Goal: Task Accomplishment & Management: Complete application form

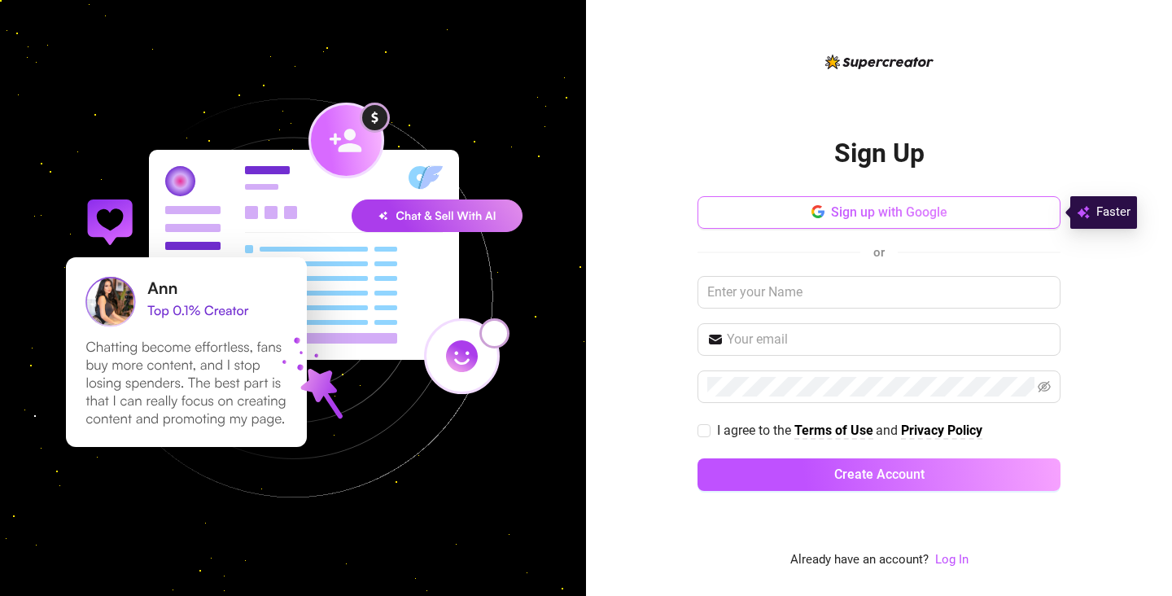
click at [890, 215] on span "Sign up with Google" at bounding box center [889, 211] width 116 height 15
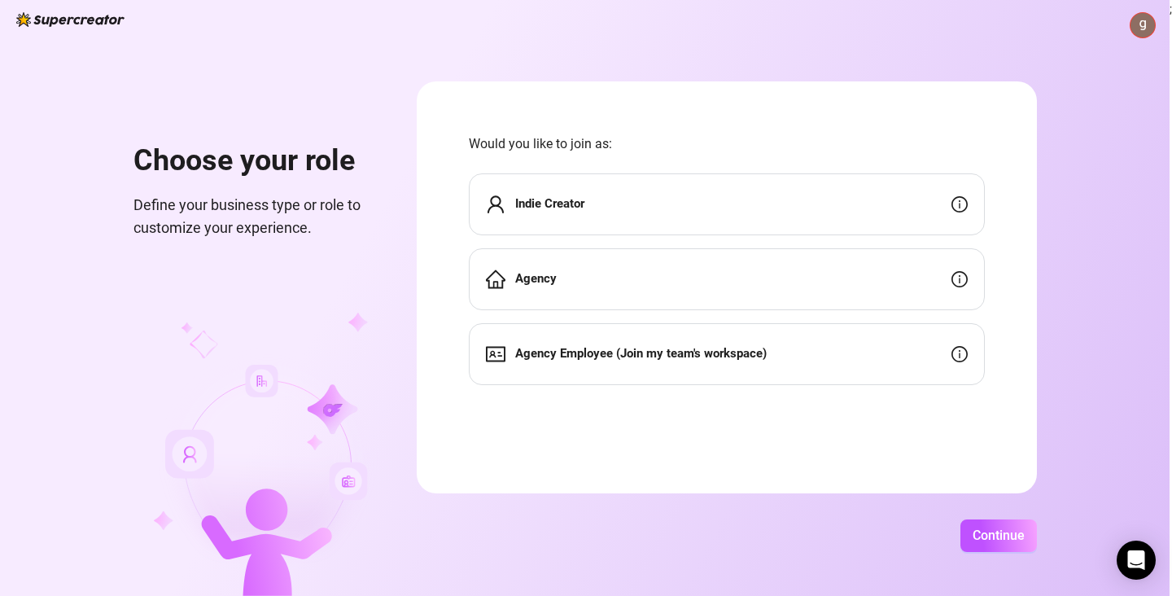
click at [769, 283] on div "Agency" at bounding box center [727, 279] width 516 height 62
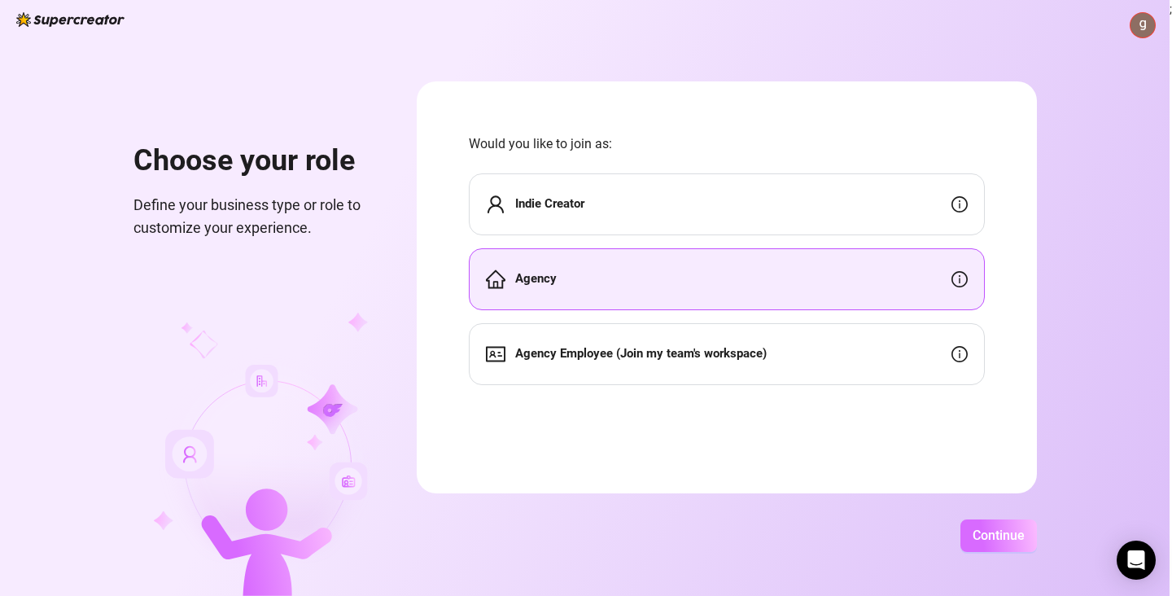
click at [982, 539] on span "Continue" at bounding box center [999, 535] width 52 height 15
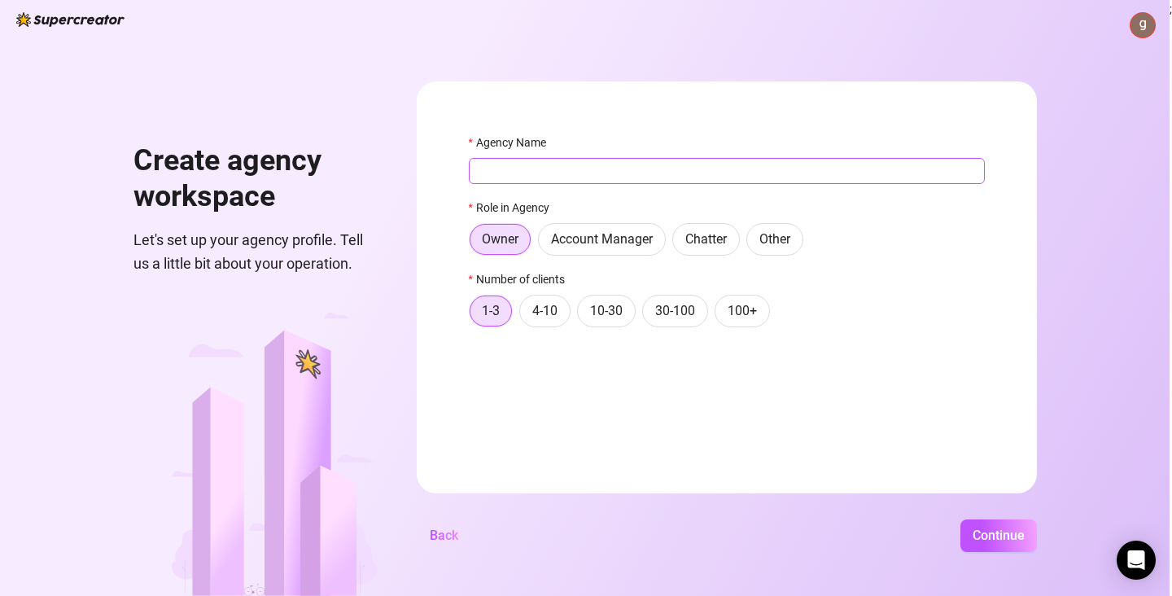
click at [563, 180] on input "Agency Name" at bounding box center [727, 171] width 516 height 26
type input "CM GLOBAL"
click at [867, 459] on form "Agency Name CM GLOBAL Role in Agency Owner Account Manager Chatter Other Number…" at bounding box center [727, 287] width 620 height 412
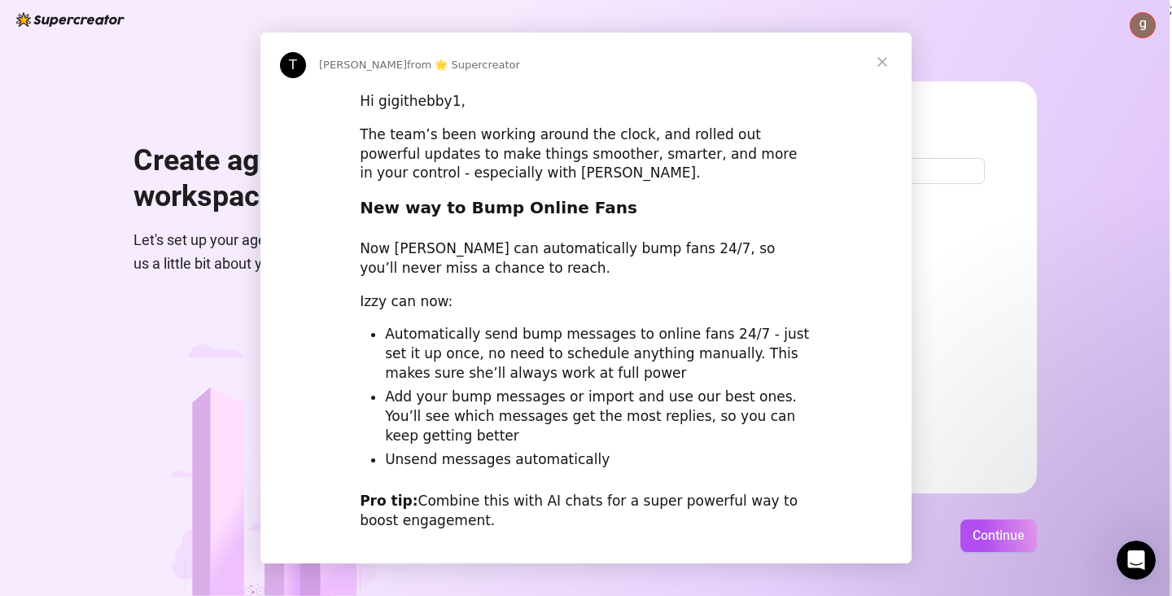
click at [976, 541] on div "Intercom messenger" at bounding box center [586, 298] width 1172 height 596
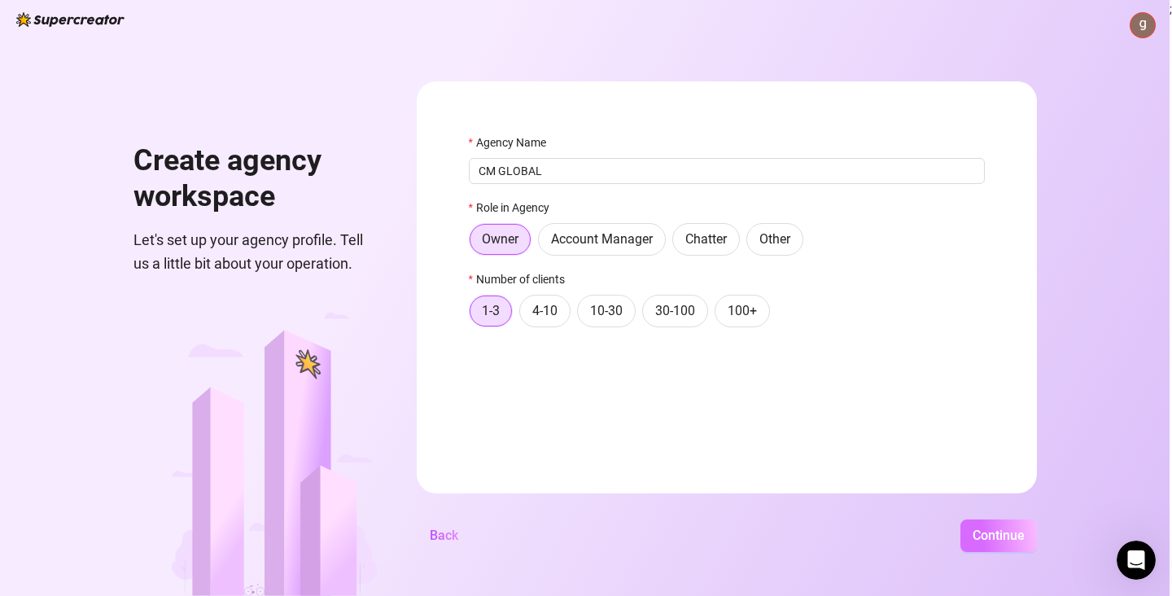
click at [985, 534] on span "Continue" at bounding box center [999, 535] width 52 height 15
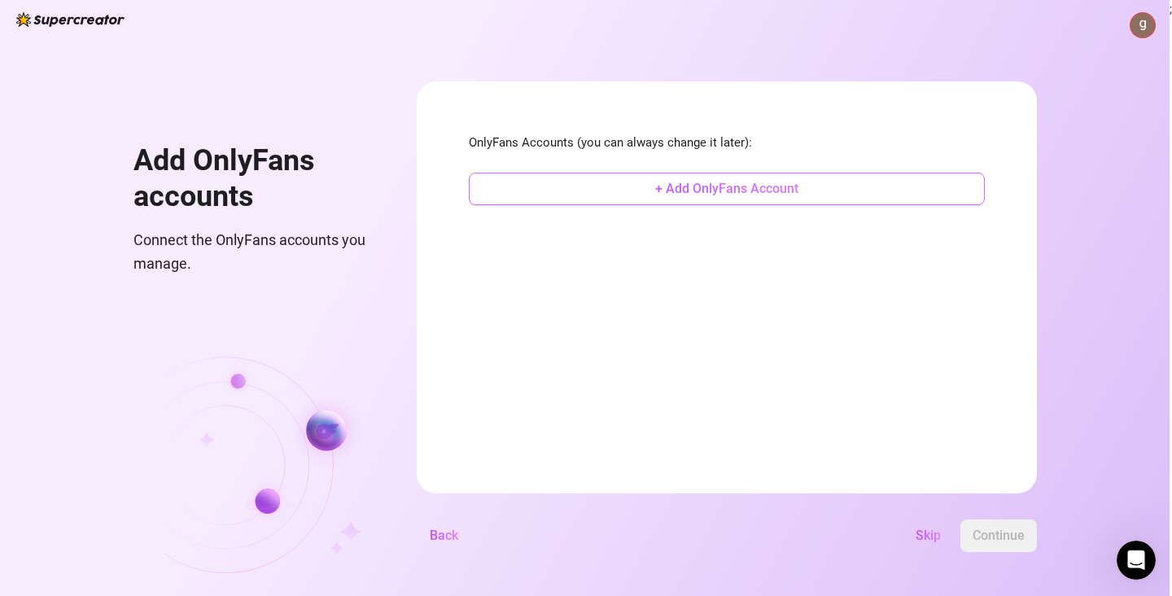
click at [799, 185] on button "+ Add OnlyFans Account" at bounding box center [727, 189] width 516 height 33
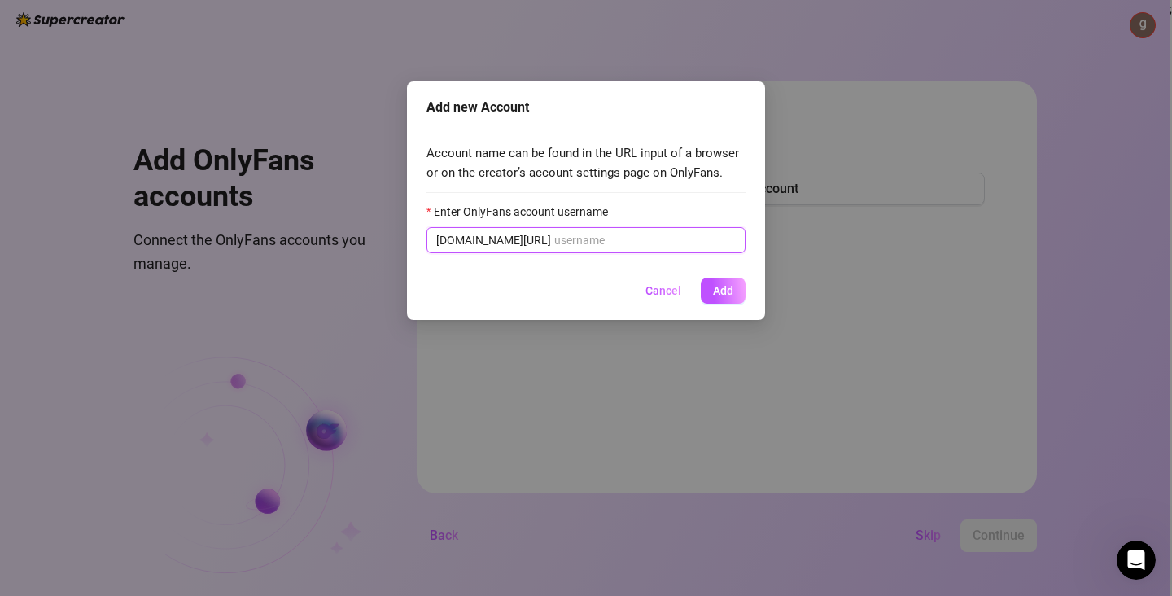
click at [586, 243] on input "Enter OnlyFans account username" at bounding box center [645, 240] width 182 height 18
paste input "gigithebby1"
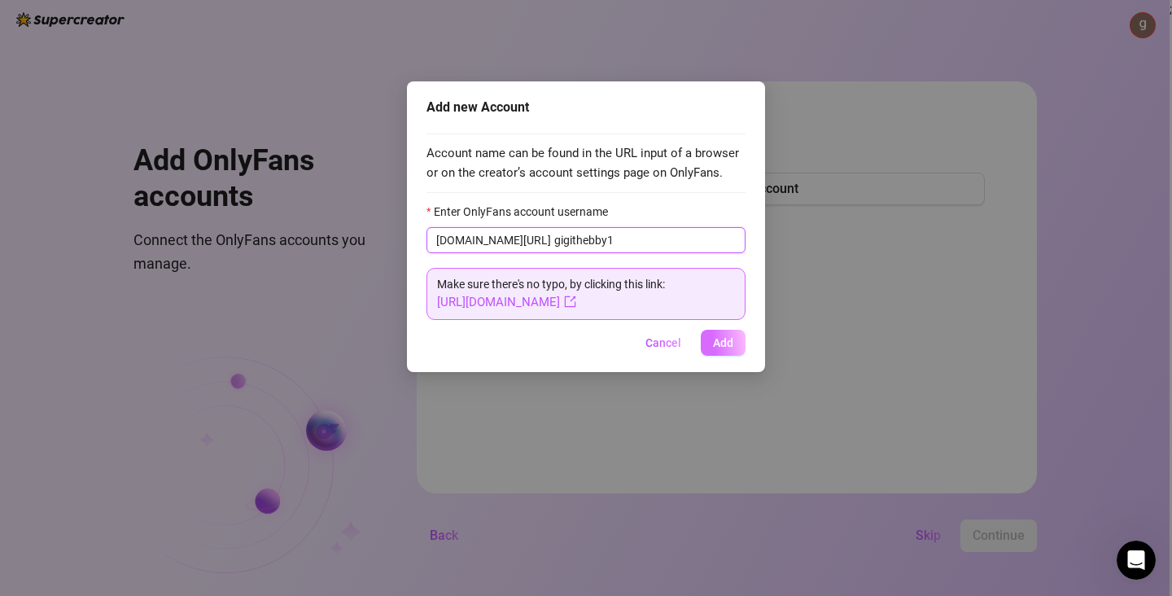
type input "gigithebby1"
click at [731, 349] on span "Add" at bounding box center [723, 342] width 20 height 13
click at [727, 339] on span "Add" at bounding box center [723, 342] width 20 height 13
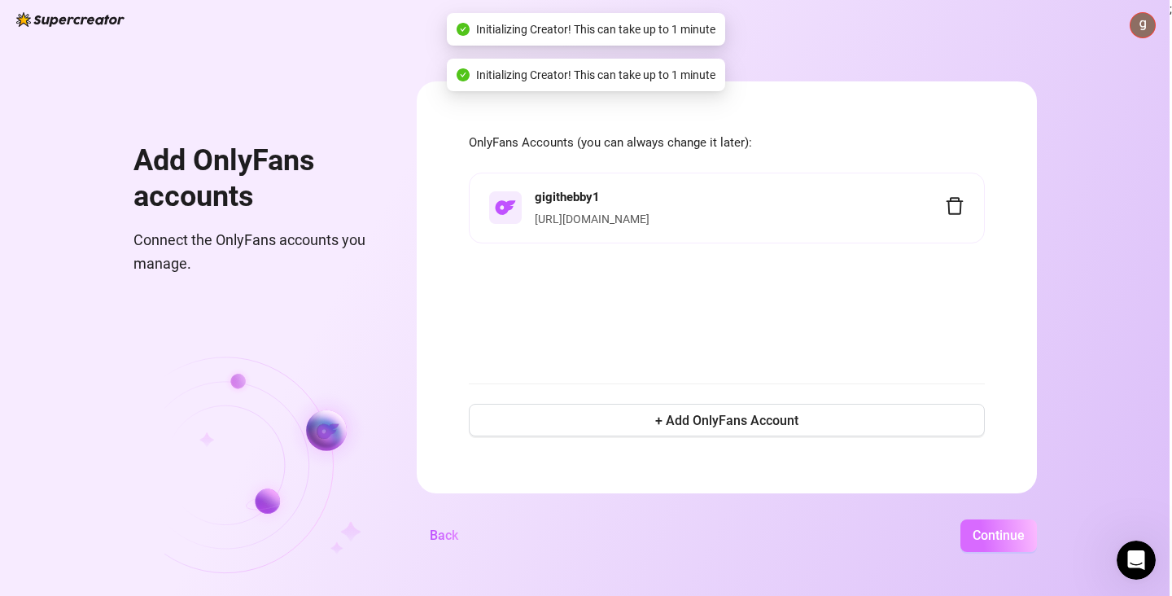
click at [1007, 528] on span "Continue" at bounding box center [999, 535] width 52 height 15
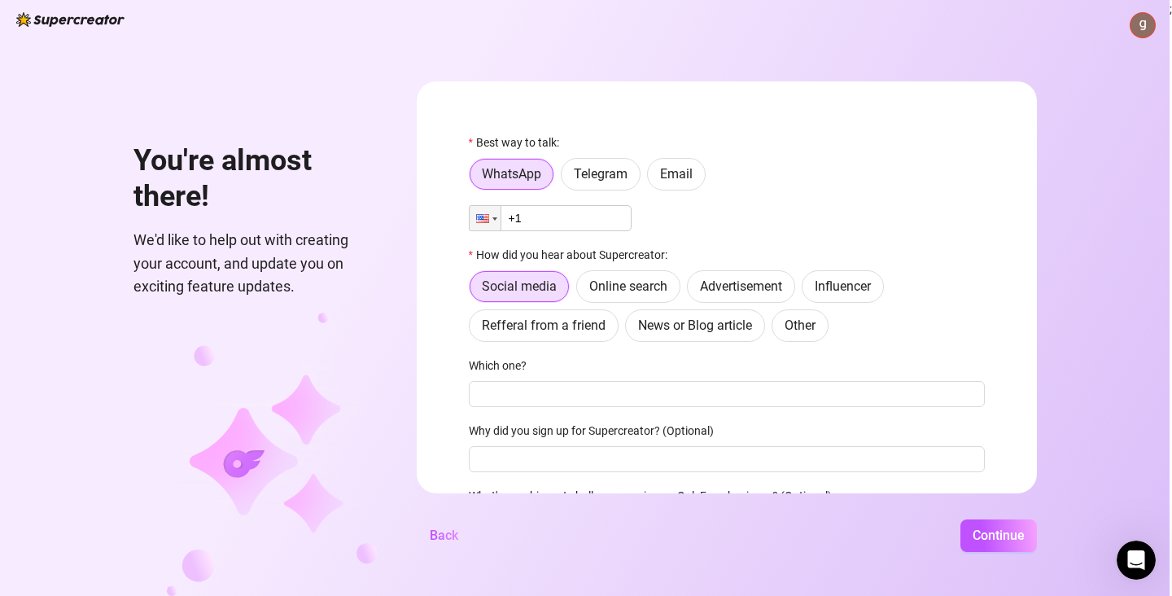
scroll to position [112, 0]
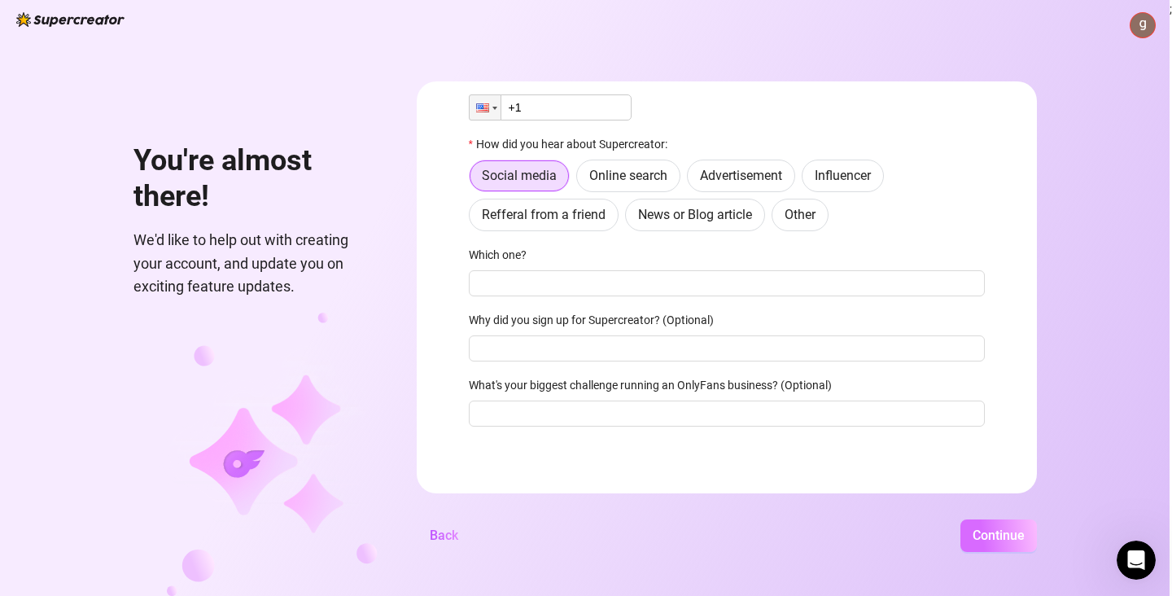
click at [985, 530] on span "Continue" at bounding box center [999, 535] width 52 height 15
click at [563, 104] on input "+1" at bounding box center [550, 107] width 163 height 26
type input "[PHONE_NUMBER]"
click at [989, 543] on button "Continue" at bounding box center [999, 535] width 77 height 33
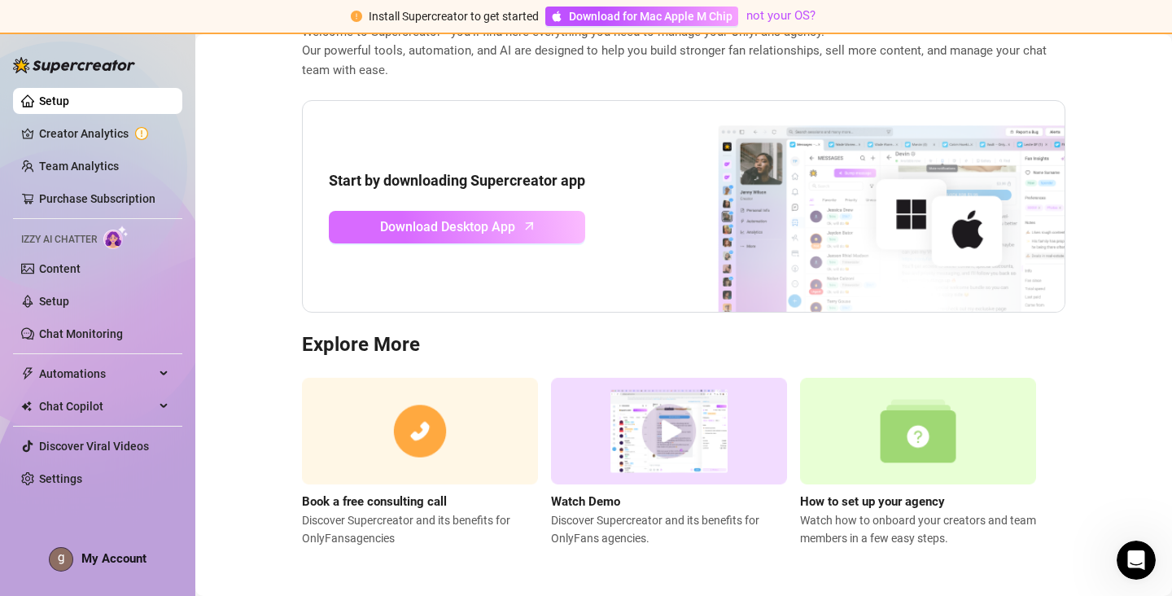
scroll to position [107, 0]
click at [472, 234] on span "Download Desktop App" at bounding box center [447, 227] width 135 height 20
